Goal: Task Accomplishment & Management: Use online tool/utility

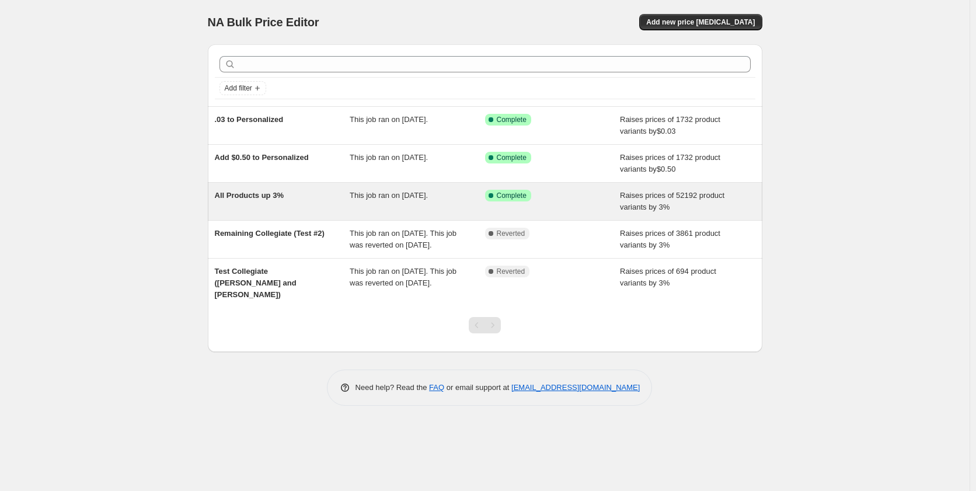
click at [244, 192] on span "All Products up 3%" at bounding box center [249, 195] width 69 height 9
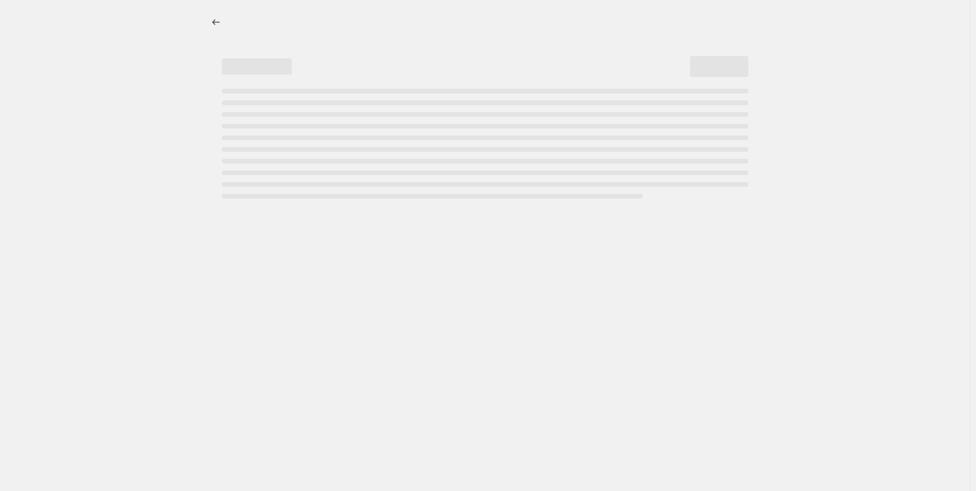
select select "percentage"
select select "no_change"
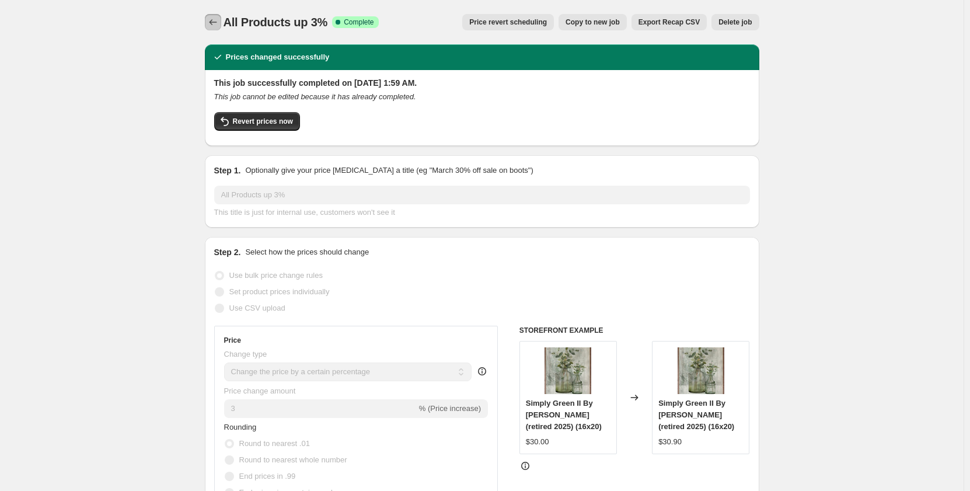
click at [218, 20] on icon "Price change jobs" at bounding box center [213, 22] width 12 height 12
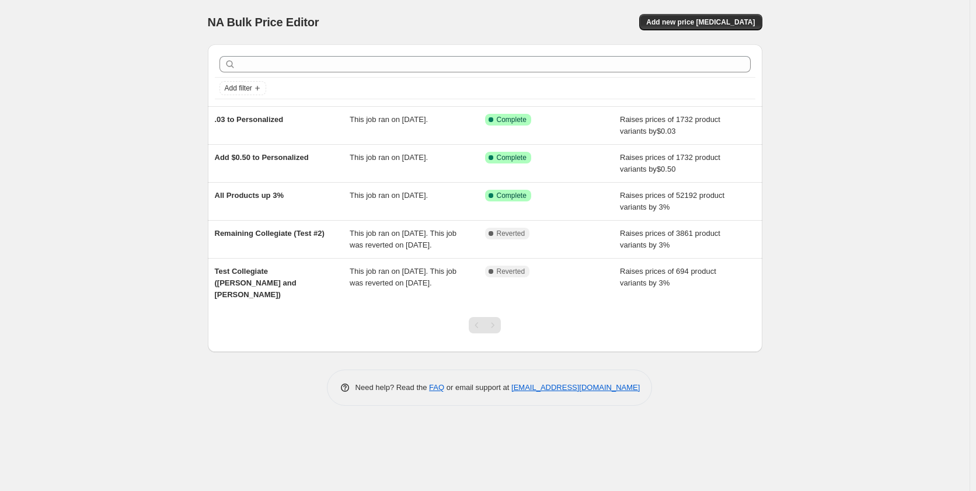
click at [164, 46] on div "NA Bulk Price Editor. This page is ready NA Bulk Price Editor Add new price cha…" at bounding box center [484, 245] width 969 height 491
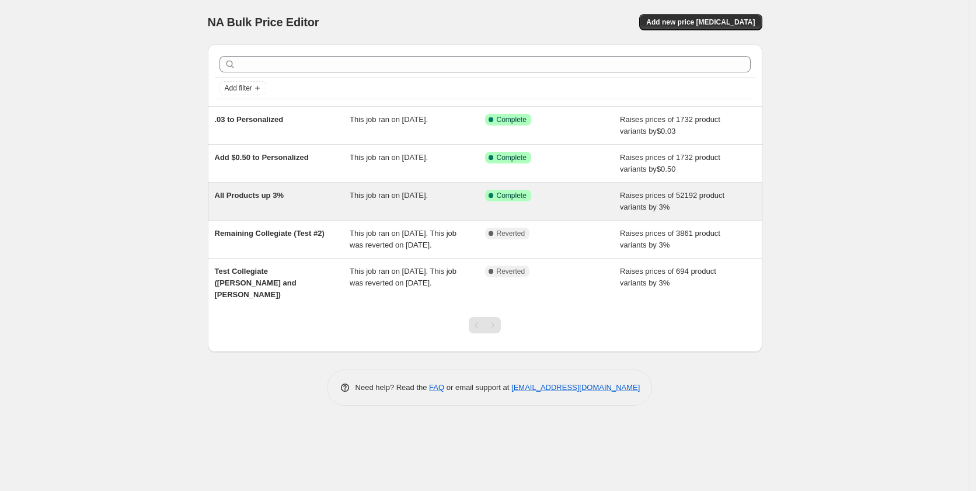
click at [257, 198] on span "All Products up 3%" at bounding box center [249, 195] width 69 height 9
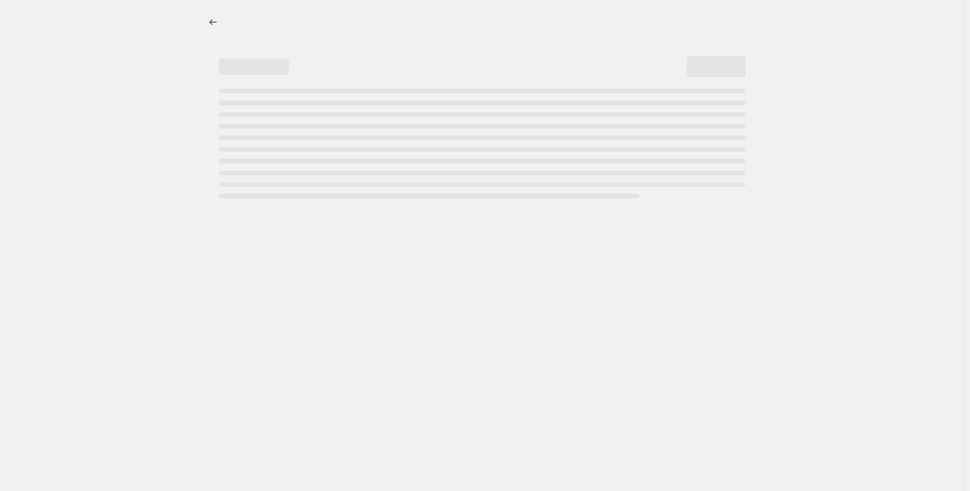
select select "percentage"
select select "no_change"
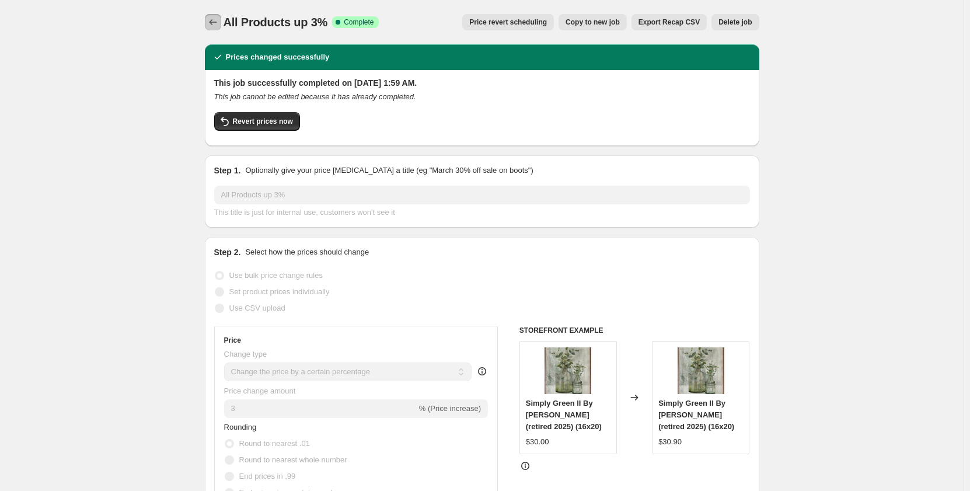
click at [218, 17] on icon "Price change jobs" at bounding box center [213, 22] width 12 height 12
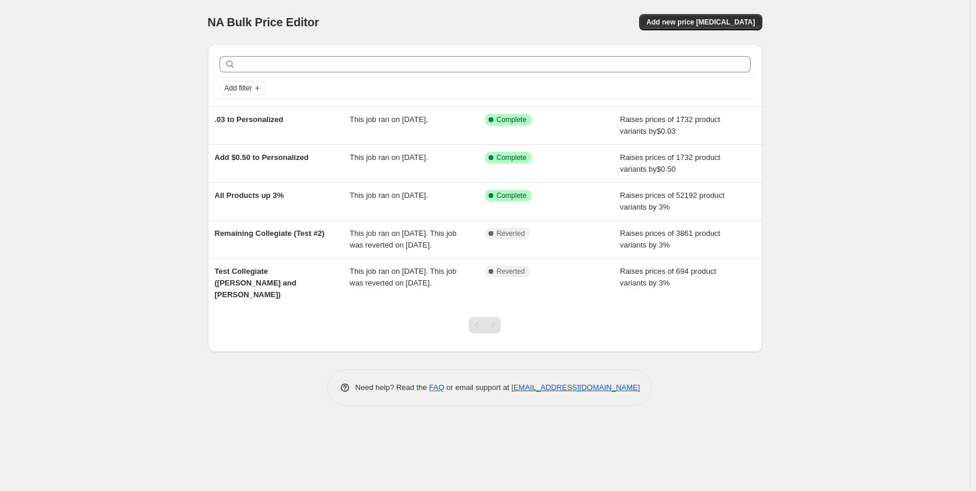
click at [137, 102] on div "NA Bulk Price Editor. This page is ready NA Bulk Price Editor Add new price cha…" at bounding box center [484, 245] width 969 height 491
